Goal: Task Accomplishment & Management: Manage account settings

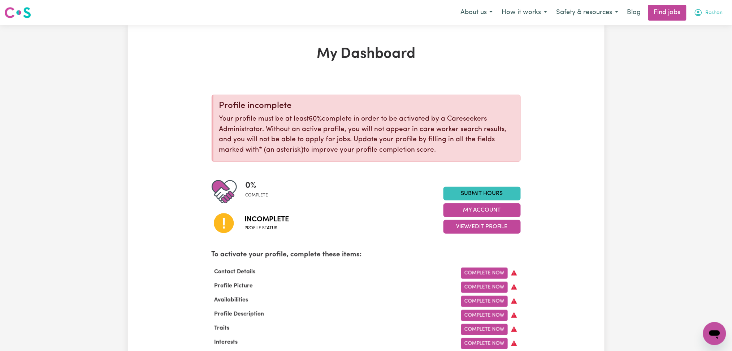
click at [705, 16] on button "Roshan" at bounding box center [709, 12] width 38 height 15
click at [684, 60] on link "Logout" at bounding box center [698, 55] width 57 height 14
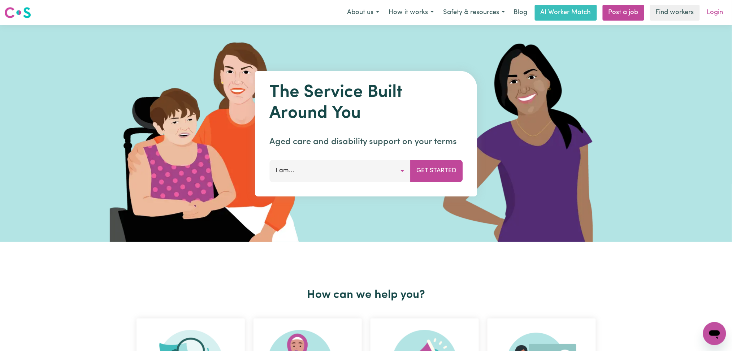
click at [710, 12] on link "Login" at bounding box center [715, 13] width 25 height 16
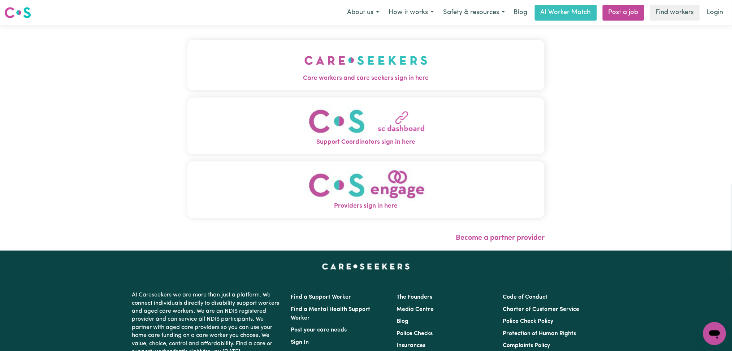
click at [280, 63] on button "Care workers and care seekers sign in here" at bounding box center [366, 65] width 358 height 51
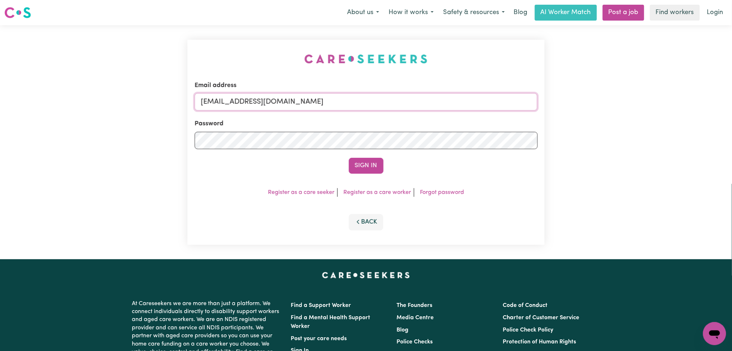
click at [303, 105] on input "[EMAIL_ADDRESS][DOMAIN_NAME]" at bounding box center [366, 101] width 343 height 17
drag, startPoint x: 239, startPoint y: 103, endPoint x: 478, endPoint y: 104, distance: 239.5
click at [483, 103] on input "Superuser~[EMAIL_ADDRESS][DOMAIN_NAME]" at bounding box center [366, 101] width 343 height 17
type input "Superuser~[EMAIL_ADDRESS][DOMAIN_NAME]"
click at [365, 162] on button "Sign In" at bounding box center [366, 166] width 35 height 16
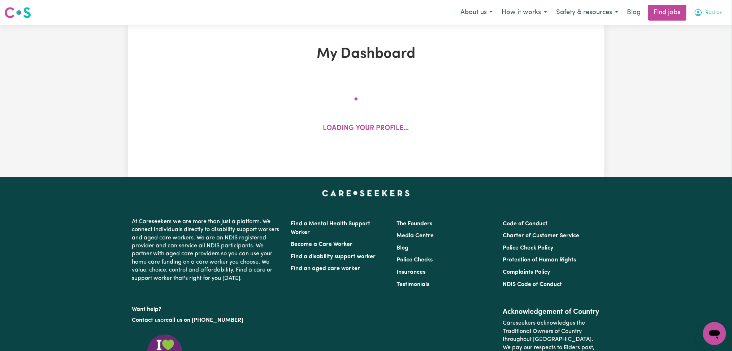
click at [712, 16] on span "Roshan" at bounding box center [714, 13] width 17 height 8
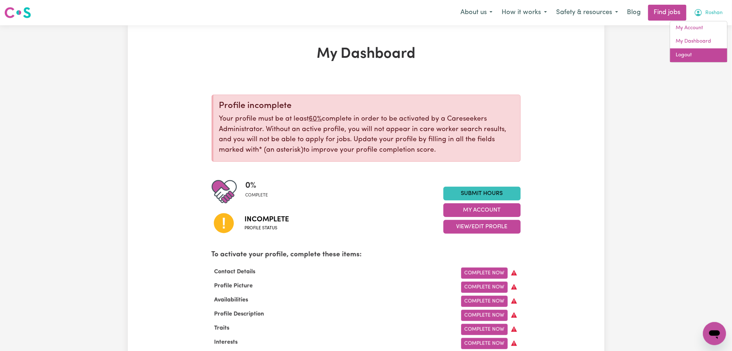
click at [708, 52] on link "Logout" at bounding box center [698, 55] width 57 height 14
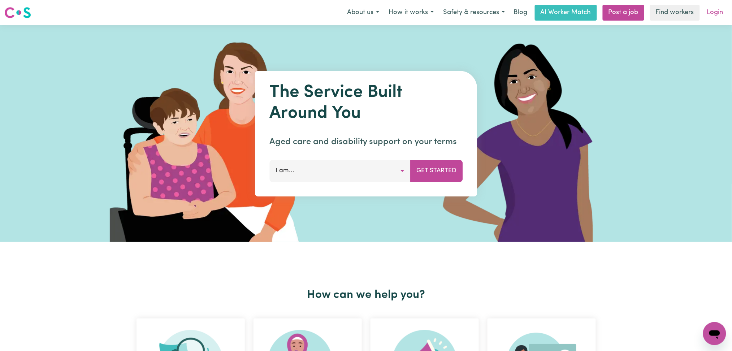
click at [715, 16] on link "Login" at bounding box center [715, 13] width 25 height 16
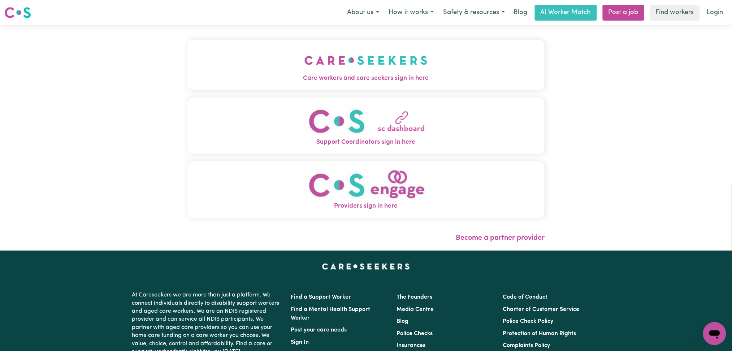
click at [304, 61] on img "Care workers and care seekers sign in here" at bounding box center [365, 60] width 123 height 27
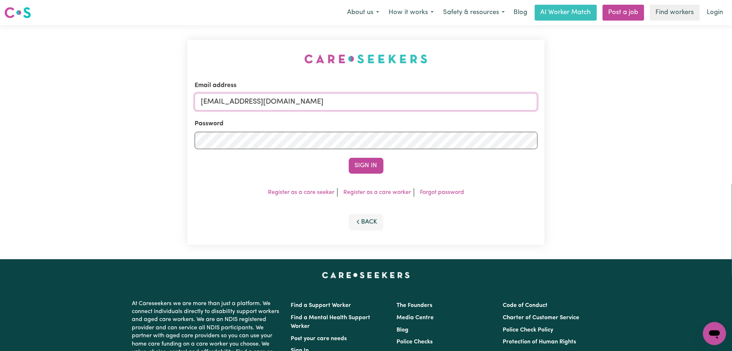
click at [250, 103] on input "[EMAIL_ADDRESS][DOMAIN_NAME]" at bounding box center [366, 101] width 343 height 17
drag, startPoint x: 239, startPoint y: 99, endPoint x: 428, endPoint y: 101, distance: 188.9
click at [428, 101] on input "Superuser~[EMAIL_ADDRESS][DOMAIN_NAME]" at bounding box center [366, 101] width 343 height 17
type input "Superuser~[EMAIL_ADDRESS][DOMAIN_NAME]"
click at [381, 169] on button "Sign In" at bounding box center [366, 166] width 35 height 16
